Goal: Task Accomplishment & Management: Use online tool/utility

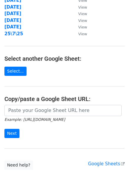
scroll to position [103, 0]
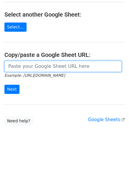
click at [47, 64] on input "url" at bounding box center [62, 66] width 117 height 11
paste input "[URL][DOMAIN_NAME]"
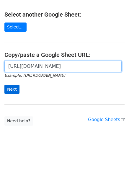
scroll to position [0, 124]
type input "[URL][DOMAIN_NAME]"
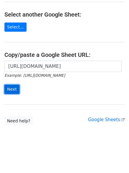
click at [14, 86] on input "Next" at bounding box center [11, 89] width 15 height 9
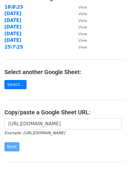
scroll to position [0, 0]
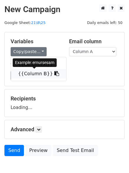
click at [30, 73] on link "{{Column B}}" at bounding box center [38, 73] width 55 height 9
